Goal: Task Accomplishment & Management: Manage account settings

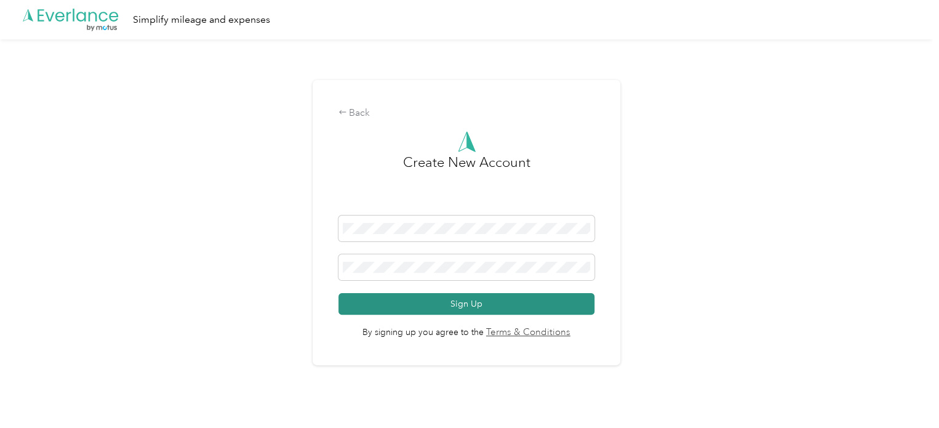
click at [426, 302] on button "Sign Up" at bounding box center [467, 304] width 257 height 22
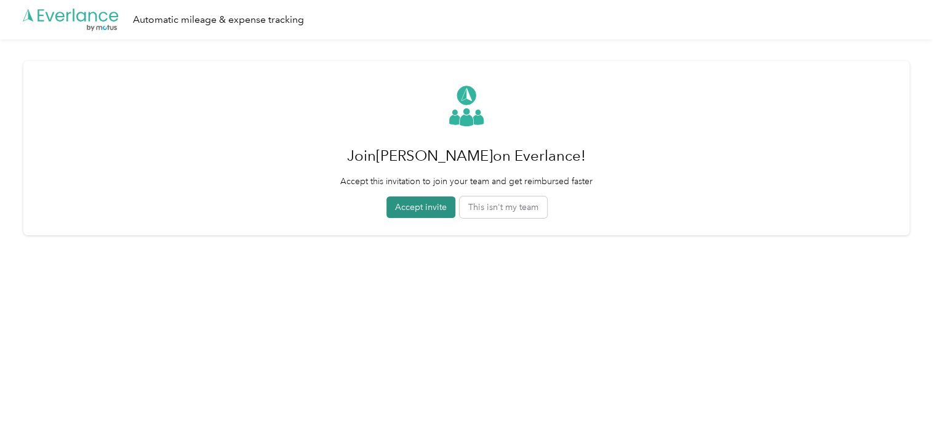
click at [431, 209] on button "Accept invite" at bounding box center [421, 207] width 69 height 22
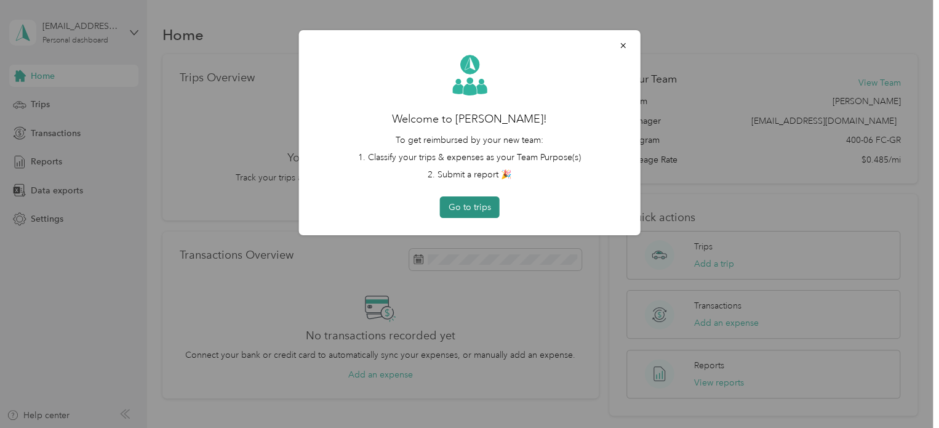
click at [476, 209] on button "Go to trips" at bounding box center [470, 207] width 60 height 22
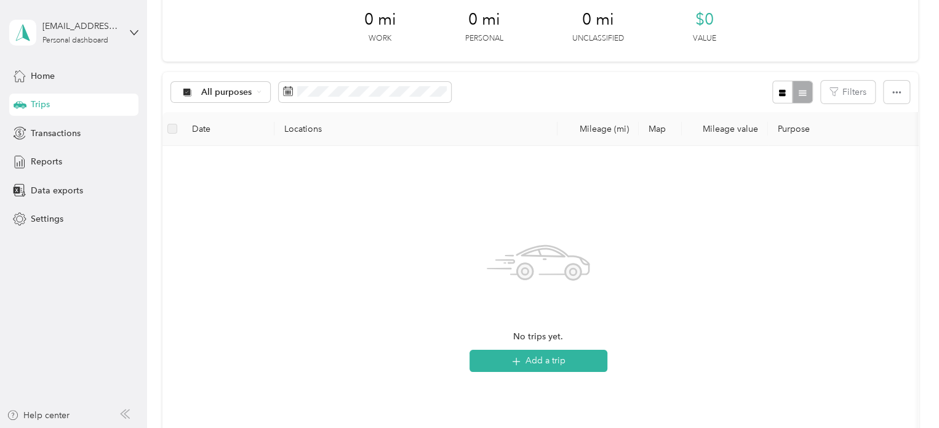
scroll to position [62, 0]
click at [59, 77] on div "Home" at bounding box center [73, 76] width 129 height 22
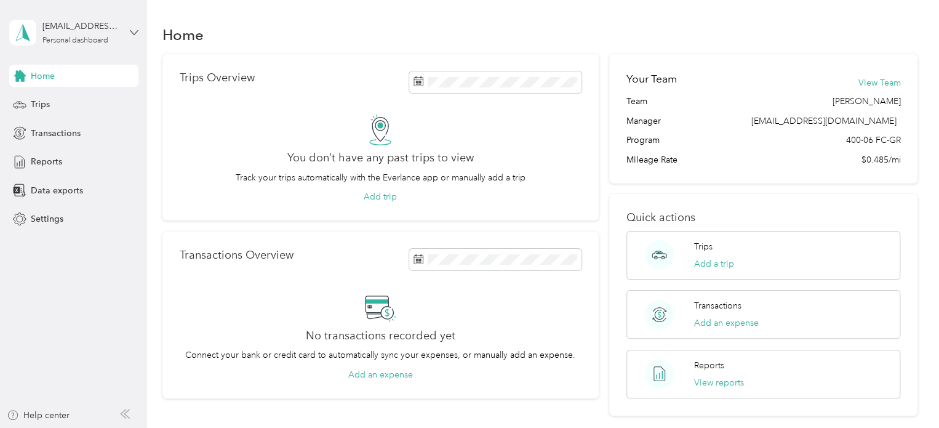
click at [130, 29] on icon at bounding box center [134, 32] width 9 height 9
click at [94, 105] on div "Log out" at bounding box center [139, 100] width 242 height 22
